Goal: Task Accomplishment & Management: Use online tool/utility

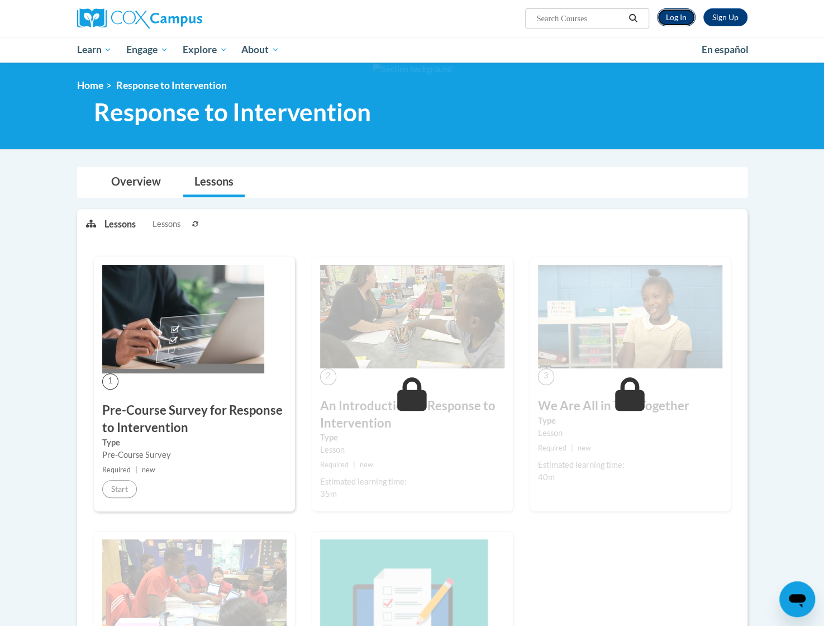
click at [671, 15] on link "Log In" at bounding box center [676, 17] width 39 height 18
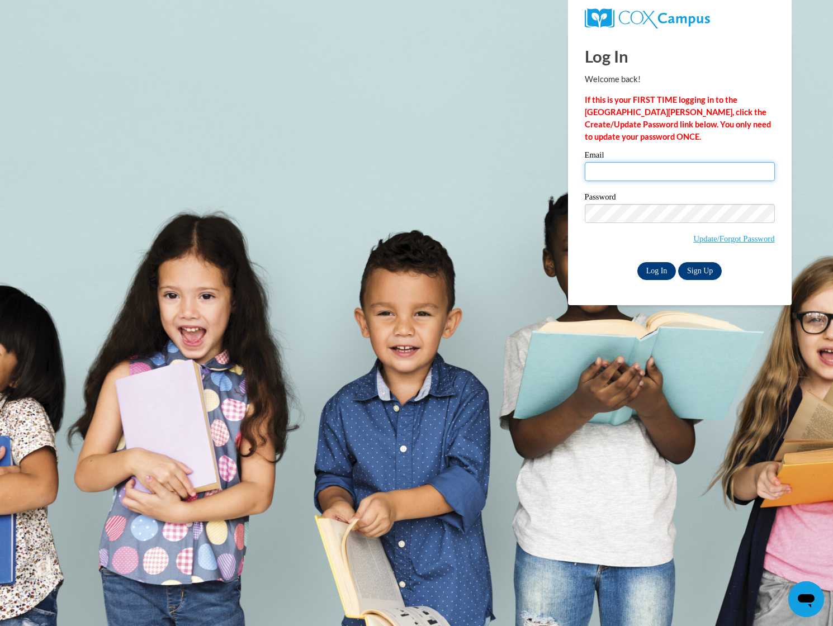
type input "cch722@gmail.com"
click at [656, 264] on input "Log In" at bounding box center [656, 271] width 39 height 18
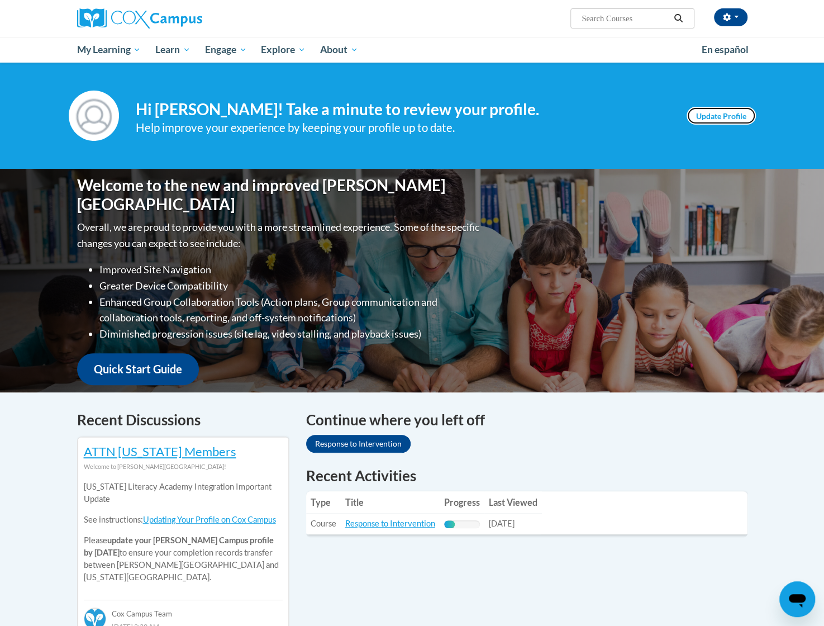
click at [727, 117] on link "Update Profile" at bounding box center [721, 116] width 69 height 18
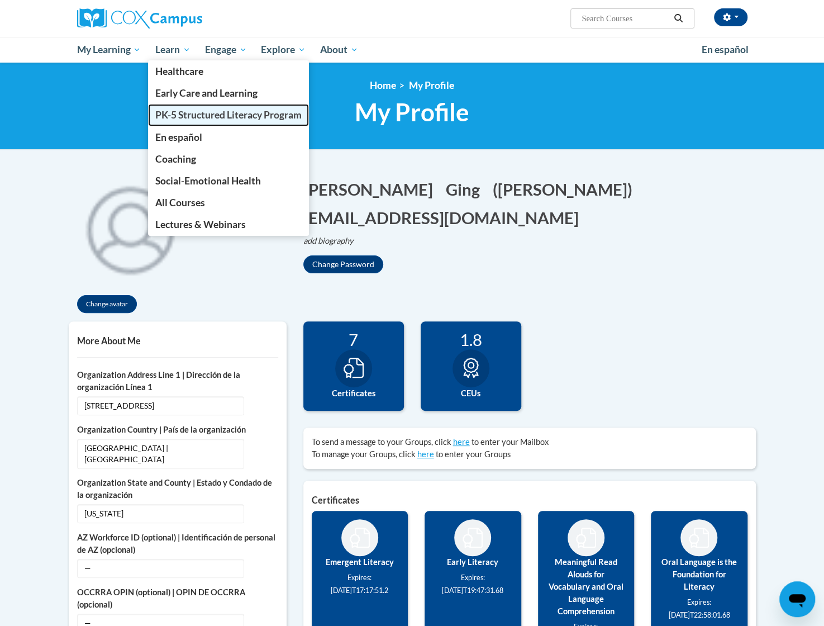
click at [190, 113] on span "PK-5 Structured Literacy Program" at bounding box center [228, 115] width 146 height 12
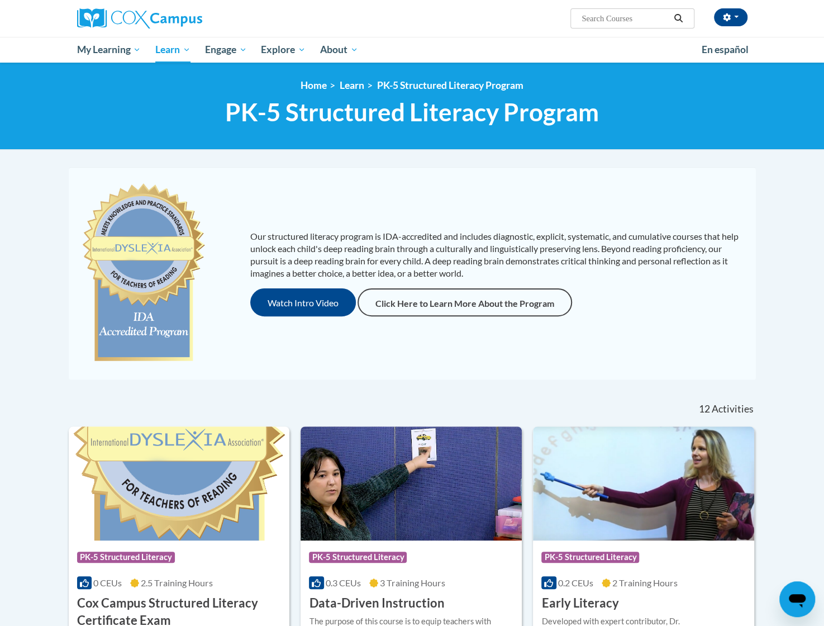
scroll to position [56, 0]
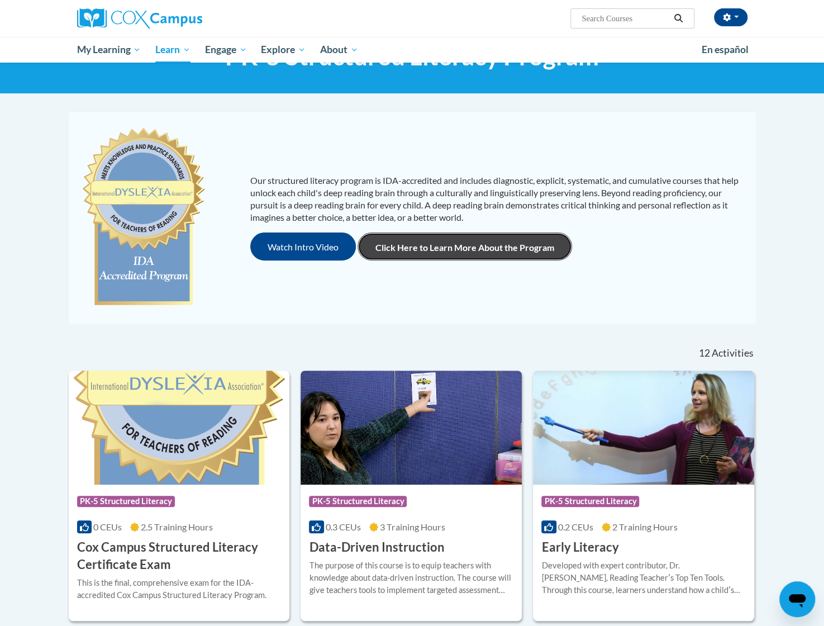
click at [526, 243] on link "Click Here to Learn More About the Program" at bounding box center [465, 246] width 215 height 28
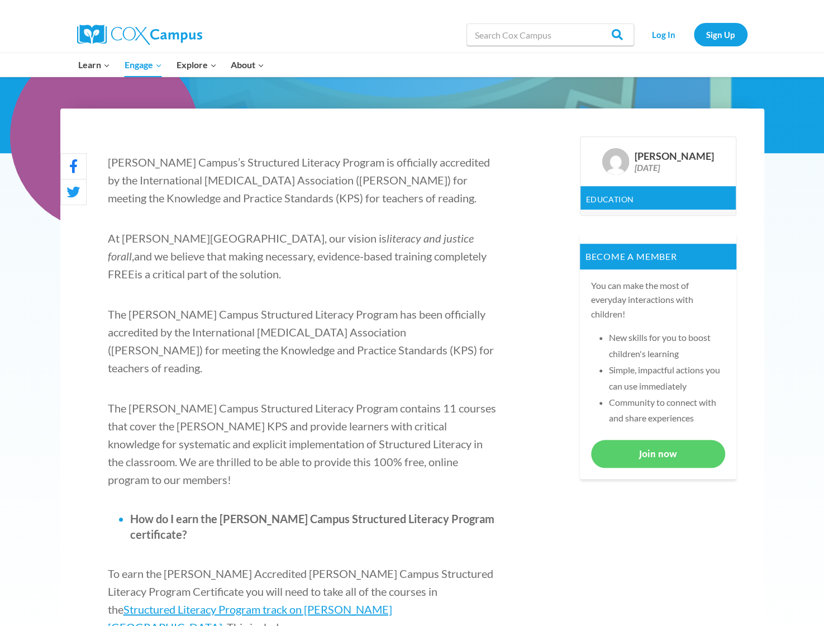
scroll to position [279, 0]
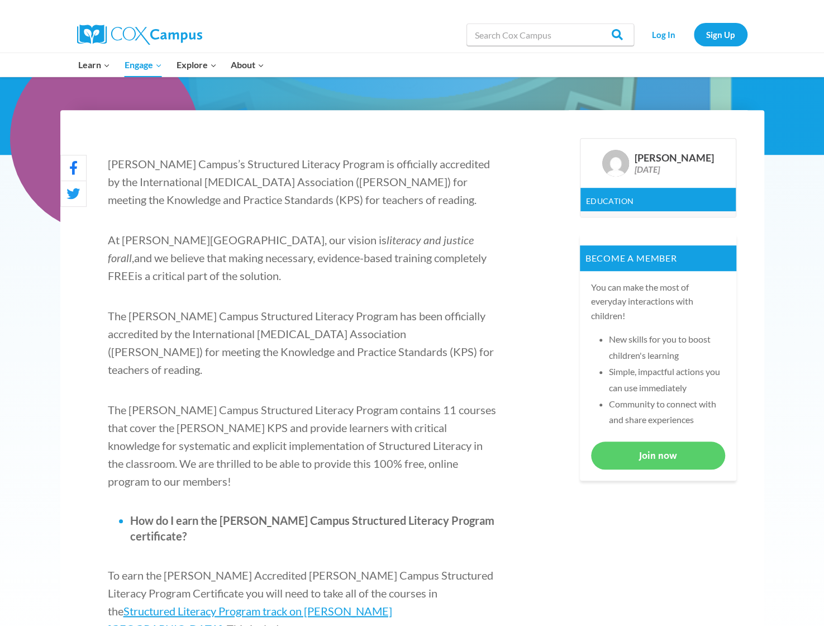
click at [111, 346] on span "The [PERSON_NAME] Campus Structured Literacy Program has been officially accred…" at bounding box center [301, 342] width 386 height 67
click at [671, 36] on link "Log In" at bounding box center [664, 34] width 49 height 23
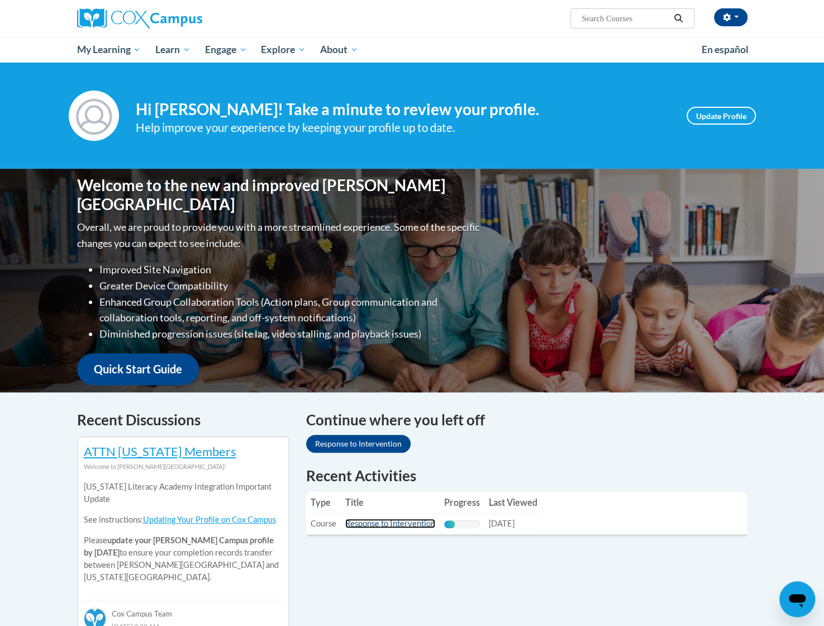
click at [409, 523] on link "Response to Intervention" at bounding box center [390, 524] width 90 height 10
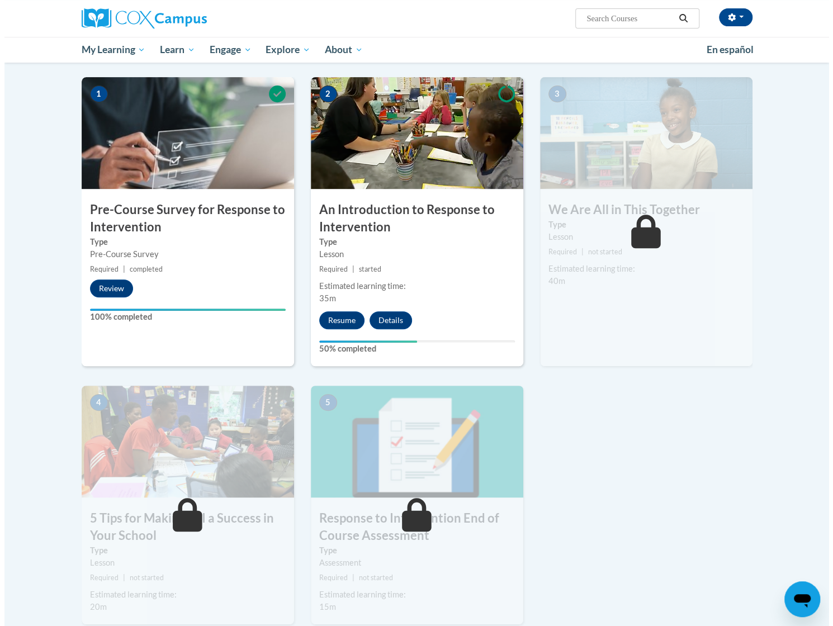
scroll to position [224, 0]
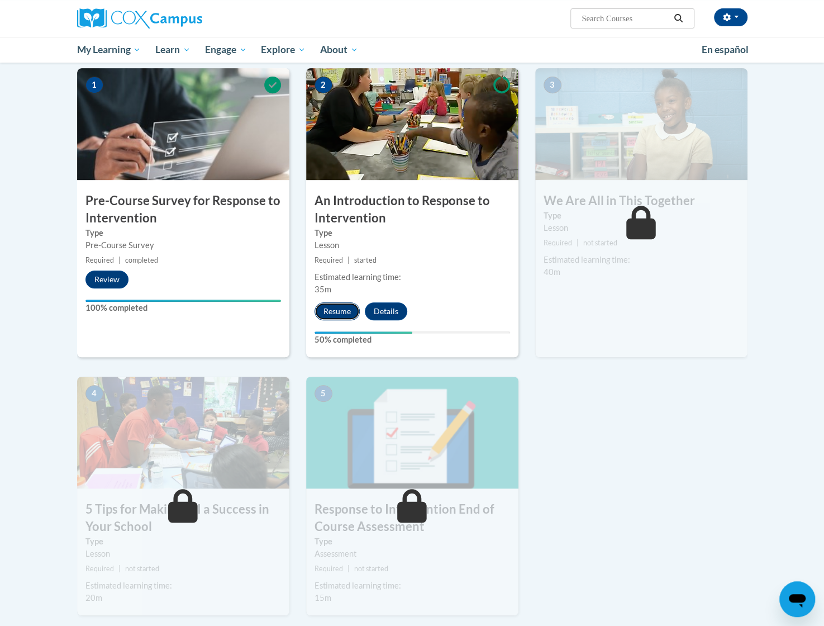
click at [346, 307] on button "Resume" at bounding box center [337, 311] width 45 height 18
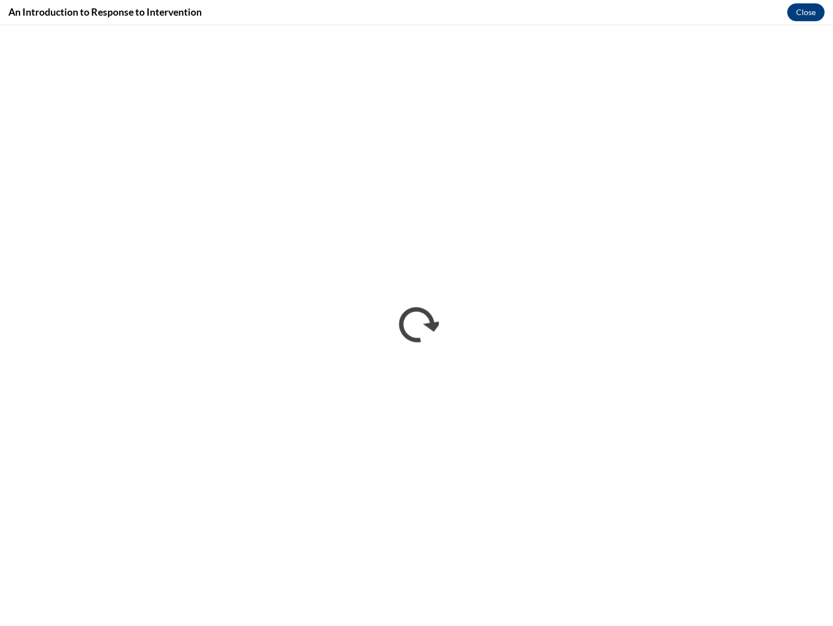
scroll to position [0, 0]
